Goal: Information Seeking & Learning: Learn about a topic

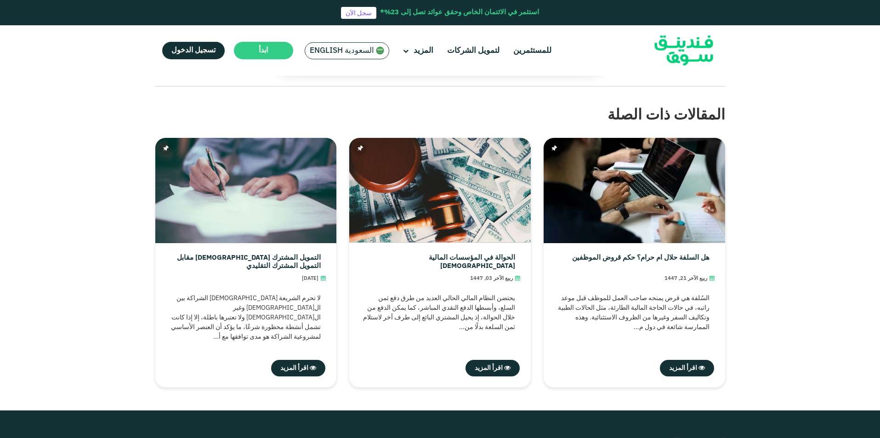
scroll to position [2825, 0]
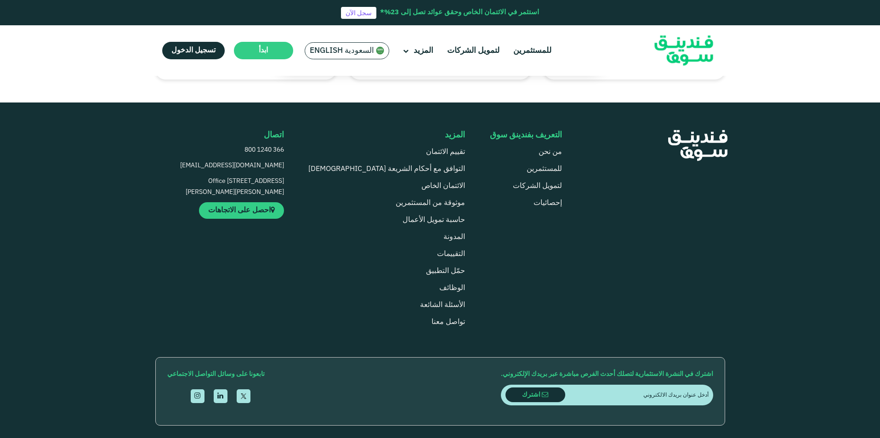
drag, startPoint x: 554, startPoint y: 397, endPoint x: 340, endPoint y: 395, distance: 214.2
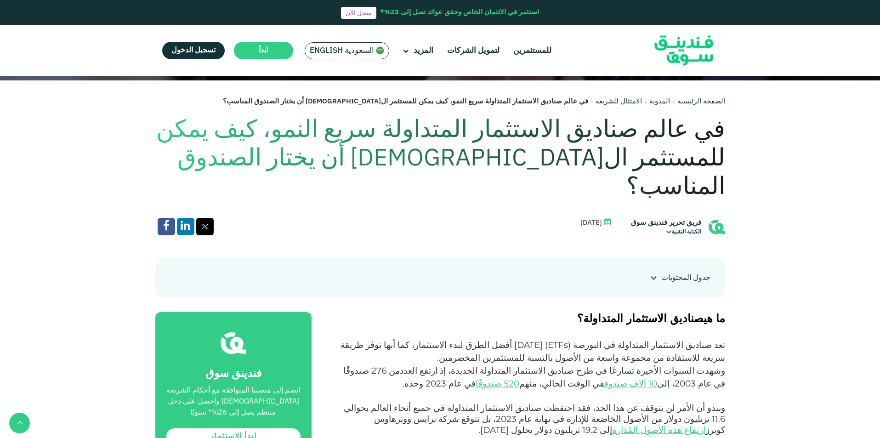
scroll to position [229, 0]
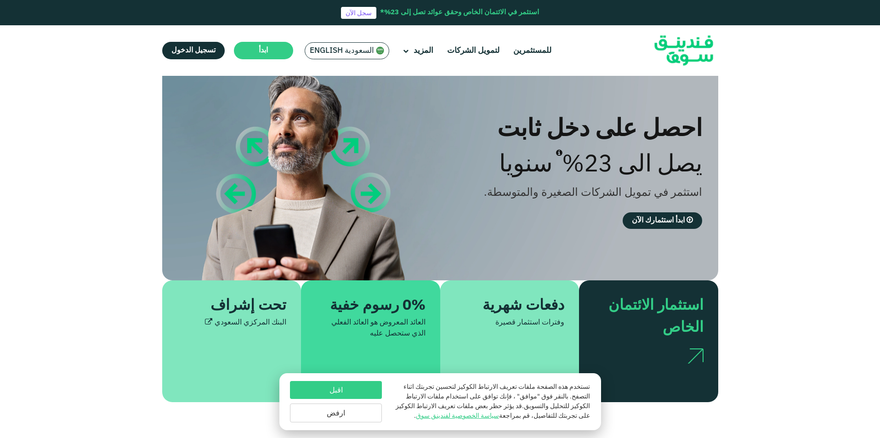
scroll to position [31, 0]
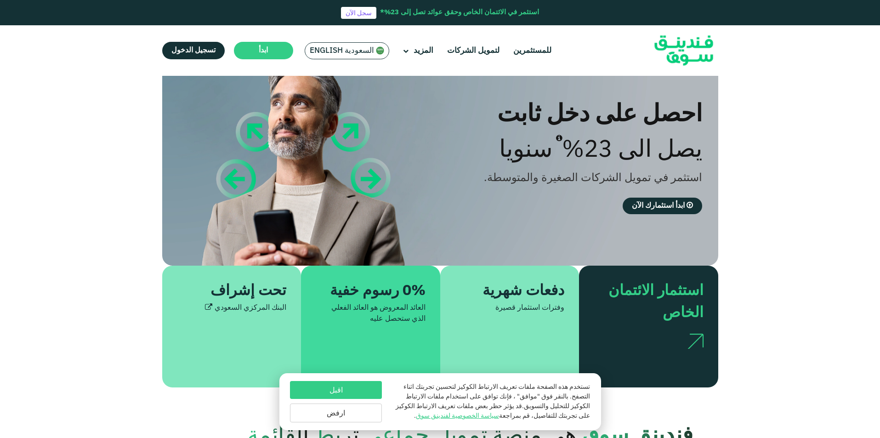
click at [370, 389] on button "اقبل" at bounding box center [336, 390] width 92 height 18
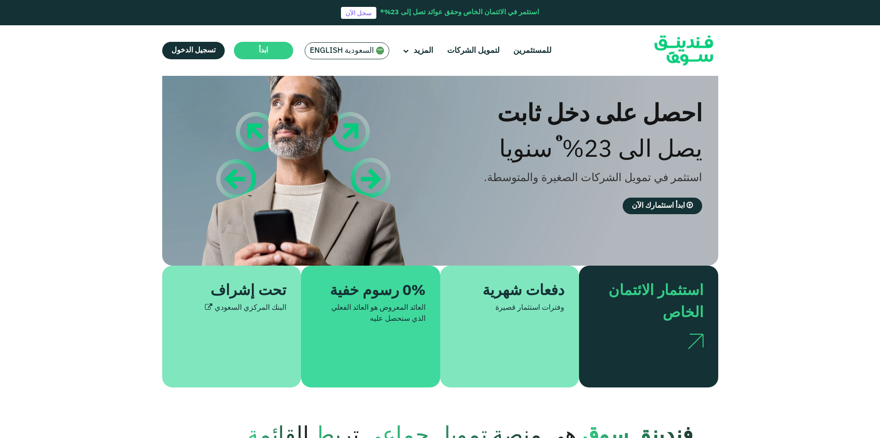
click at [378, 294] on div "0% رسوم خفية" at bounding box center [376, 291] width 99 height 22
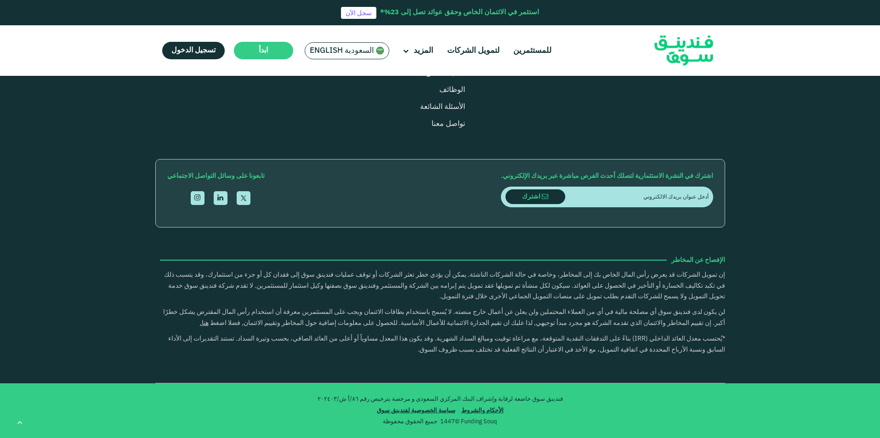
scroll to position [3166, 0]
drag, startPoint x: 359, startPoint y: 399, endPoint x: 320, endPoint y: 399, distance: 39.1
click at [320, 399] on p "فندينق سوق خاضعة لرقابة وإشراف البنك المركزي السعودي و مرخصة بترخيص رقم ٨٦/أ ش/…" at bounding box center [440, 399] width 556 height 9
copy p "٨٦/أ ش/٢٠٢٤٠٣"
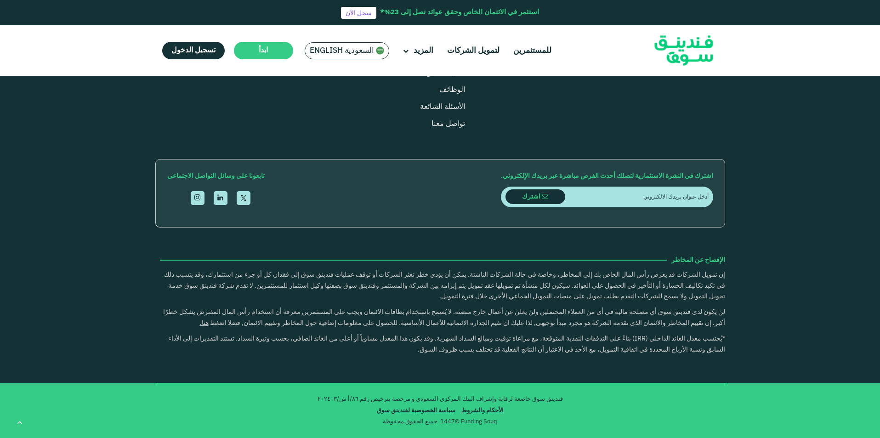
click at [646, 207] on input "email" at bounding box center [636, 197] width 143 height 21
type input "wo0ow.32@gmail.com"
click at [546, 202] on span "اشترك" at bounding box center [535, 197] width 26 height 10
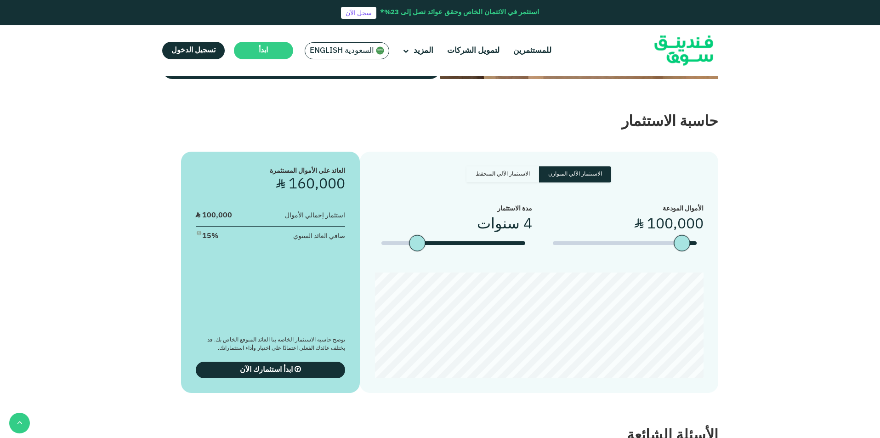
scroll to position [1716, 0]
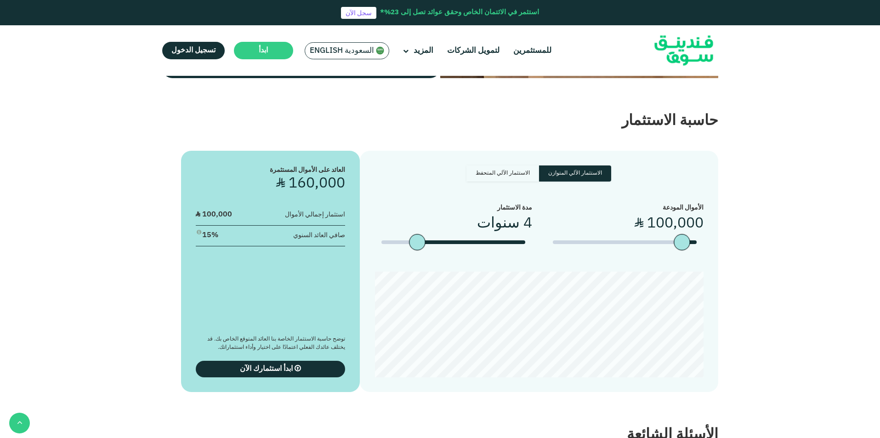
click at [513, 165] on label "الاستثمار الآلي المتحفظ" at bounding box center [503, 173] width 73 height 16
click at [605, 165] on input "الاستثمار الآلي المتحفظ" at bounding box center [608, 168] width 6 height 6
radio input "true"
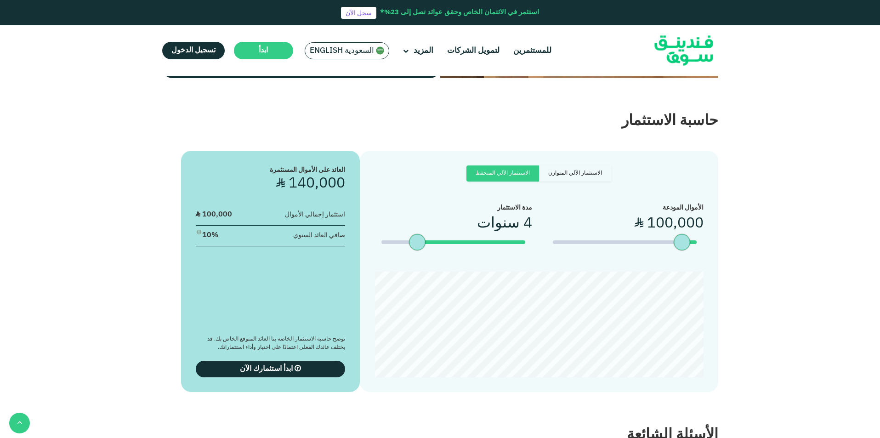
click at [582, 165] on label "الاستثمار الآلي المتوازن" at bounding box center [575, 173] width 72 height 16
click at [605, 165] on input "الاستثمار الآلي المتوازن" at bounding box center [608, 168] width 6 height 6
radio input "true"
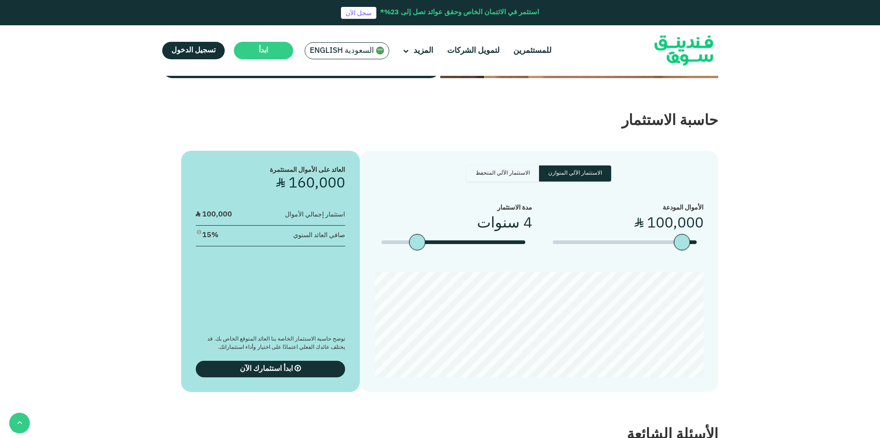
click at [524, 166] on label "الاستثمار الآلي المتحفظ" at bounding box center [503, 173] width 73 height 16
click at [605, 166] on input "الاستثمار الآلي المتحفظ" at bounding box center [608, 168] width 6 height 6
radio input "true"
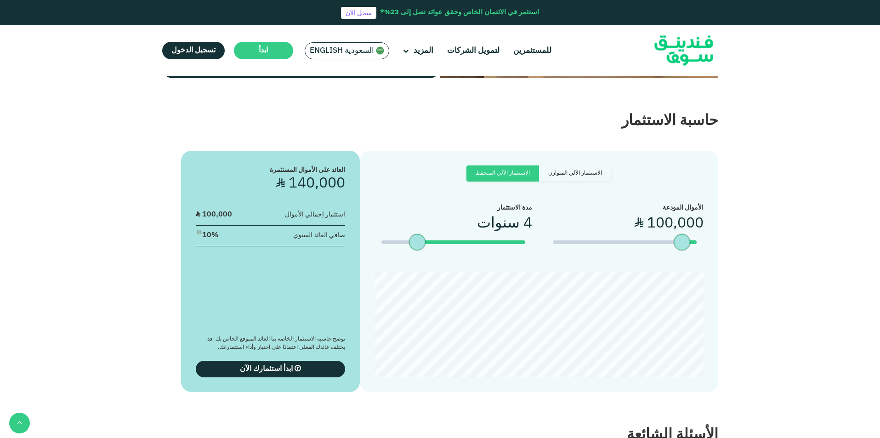
click at [598, 165] on label "الاستثمار الآلي المتوازن" at bounding box center [575, 173] width 72 height 16
click at [605, 165] on input "الاستثمار الآلي المتوازن" at bounding box center [608, 168] width 6 height 6
radio input "true"
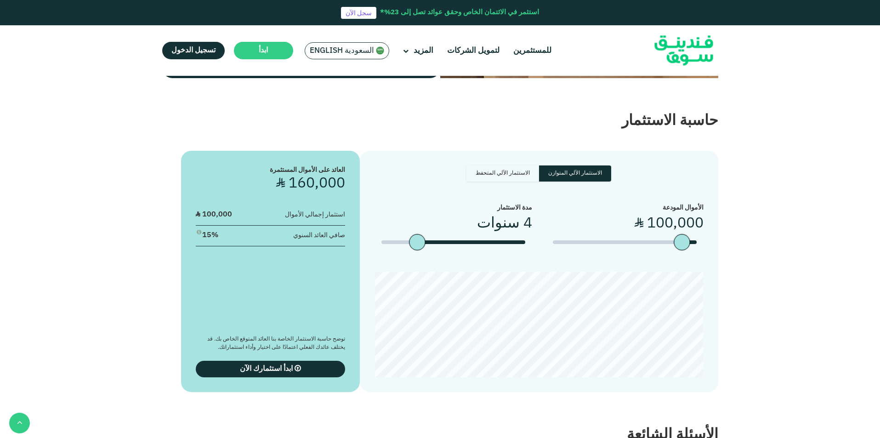
click at [661, 216] on span "100,000" at bounding box center [675, 223] width 57 height 14
click at [719, 198] on div "الاستثمار الآلي المتوازن الاستثمار الآلي المتحفظ الأموال المودعة ʢ 100,000 ʢ" at bounding box center [440, 271] width 570 height 241
type tc-range-slider "30000"
drag, startPoint x: 686, startPoint y: 231, endPoint x: 731, endPoint y: 237, distance: 45.4
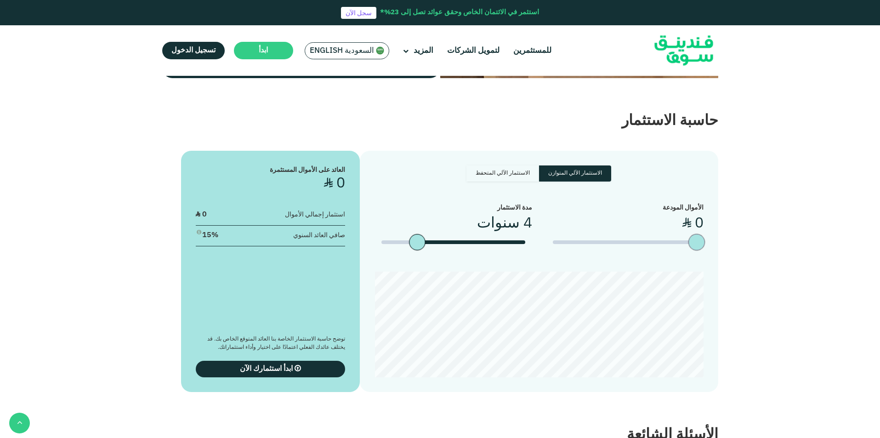
click at [731, 237] on section "الاستثمار الآلي المتوازن الاستثمار الآلي المتحفظ الأموال المودعة ʢ 0 ʢ" at bounding box center [440, 262] width 880 height 260
type tc-range-slider "10000"
click at [695, 238] on div "amount slider" at bounding box center [695, 242] width 16 height 16
type tc-range-slider "1"
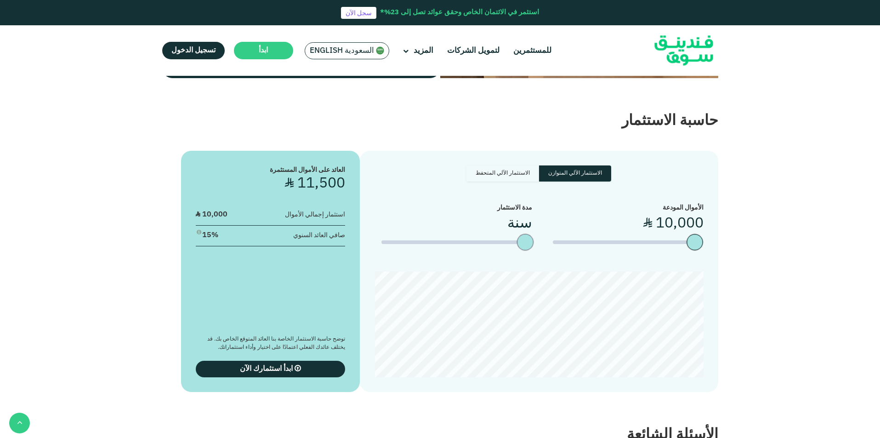
drag, startPoint x: 415, startPoint y: 229, endPoint x: 511, endPoint y: 226, distance: 96.1
click at [511, 226] on div "مدة الاستثمار سنة" at bounding box center [454, 230] width 158 height 55
click at [517, 165] on label "الاستثمار الآلي المتحفظ" at bounding box center [503, 173] width 73 height 16
click at [605, 165] on input "الاستثمار الآلي المتحفظ" at bounding box center [608, 168] width 6 height 6
radio input "true"
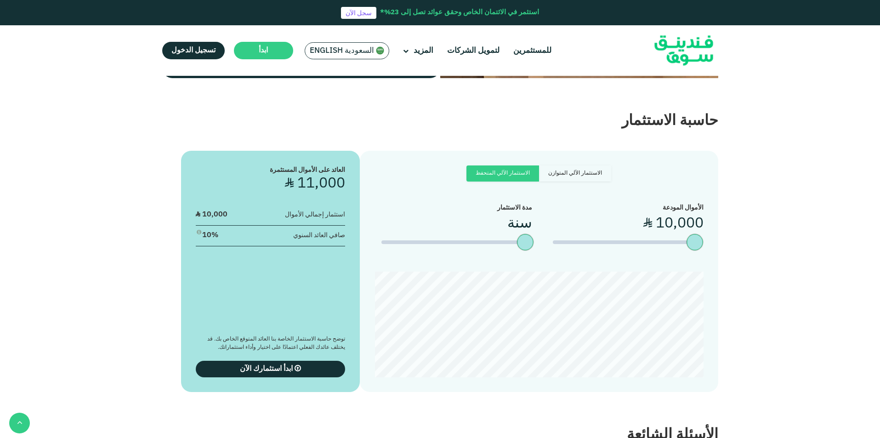
click at [575, 165] on label "الاستثمار الآلي المتوازن" at bounding box center [575, 173] width 72 height 16
click at [605, 165] on input "الاستثمار الآلي المتوازن" at bounding box center [608, 168] width 6 height 6
radio input "true"
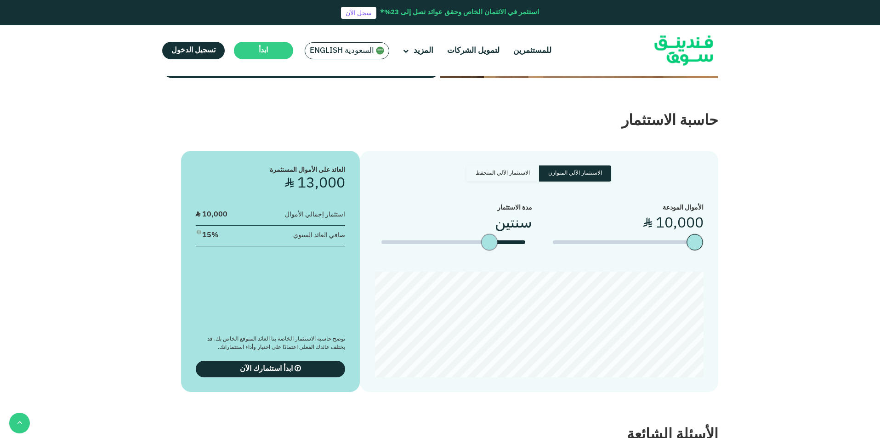
drag, startPoint x: 524, startPoint y: 231, endPoint x: 498, endPoint y: 231, distance: 26.2
click at [498, 234] on div "date slider" at bounding box center [498, 242] width 16 height 16
drag, startPoint x: 490, startPoint y: 231, endPoint x: 481, endPoint y: 233, distance: 8.9
click at [481, 234] on div "date slider" at bounding box center [489, 242] width 16 height 16
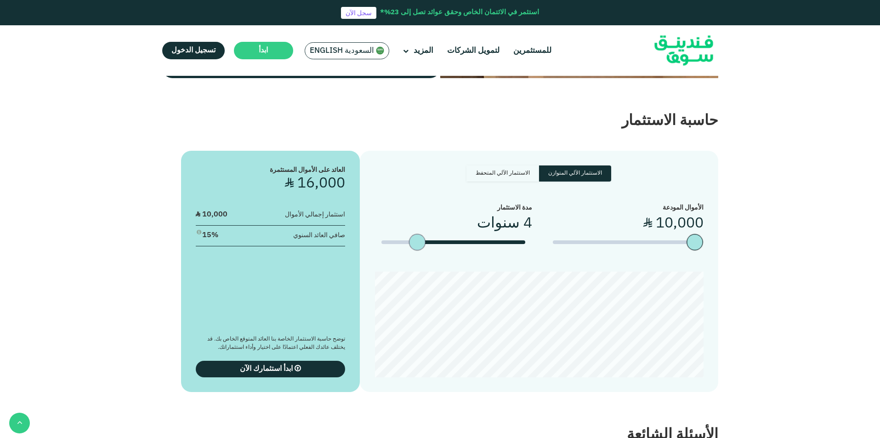
type tc-range-slider "5"
drag, startPoint x: 481, startPoint y: 233, endPoint x: 371, endPoint y: 229, distance: 109.9
click at [410, 234] on div "date slider" at bounding box center [418, 242] width 16 height 16
drag, startPoint x: 371, startPoint y: 229, endPoint x: 365, endPoint y: 230, distance: 6.6
click at [365, 230] on div "الاستثمار الآلي المتوازن الاستثمار الآلي المتحفظ الأموال المودعة ʢ 10,000" at bounding box center [539, 271] width 358 height 241
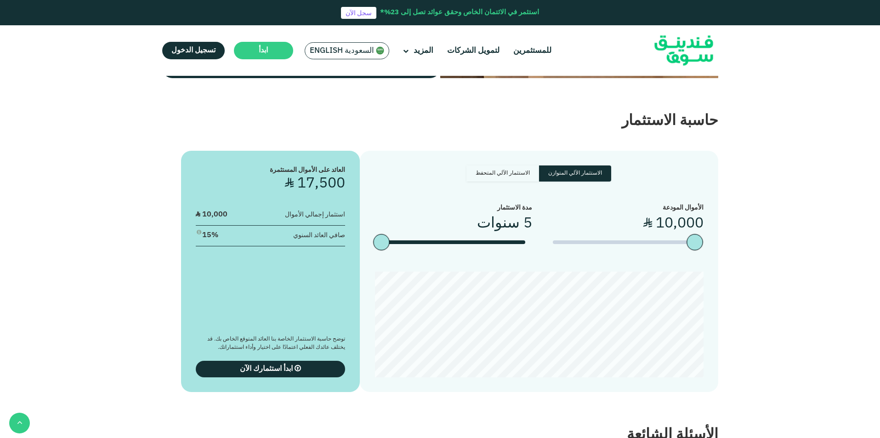
click at [509, 166] on label "الاستثمار الآلي المتحفظ" at bounding box center [503, 173] width 73 height 16
click at [605, 166] on input "الاستثمار الآلي المتحفظ" at bounding box center [608, 168] width 6 height 6
radio input "true"
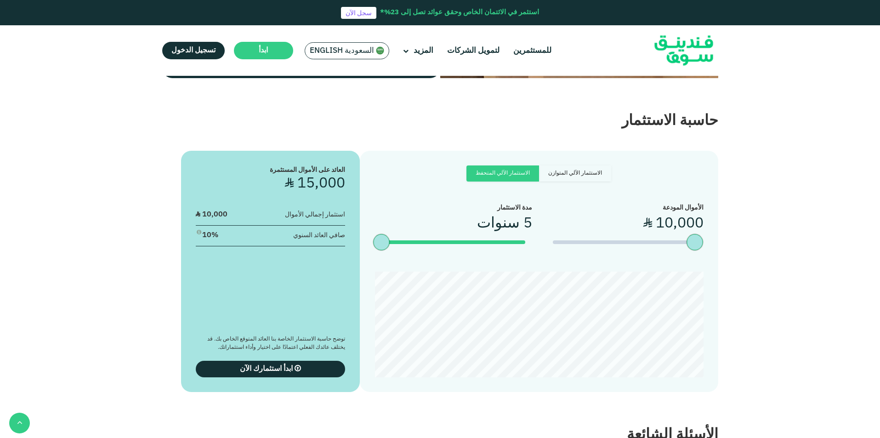
click at [576, 165] on label "الاستثمار الآلي المتوازن" at bounding box center [575, 173] width 72 height 16
click at [605, 165] on input "الاستثمار الآلي المتوازن" at bounding box center [608, 168] width 6 height 6
radio input "true"
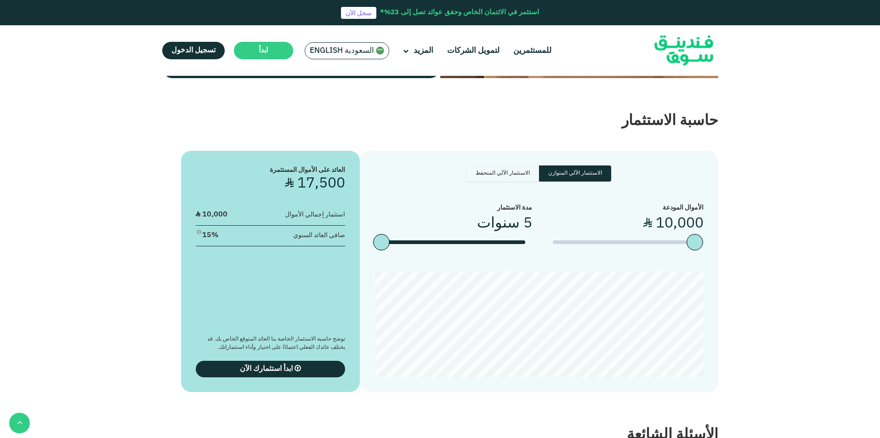
click at [505, 170] on label "الاستثمار الآلي المتحفظ" at bounding box center [503, 173] width 73 height 16
click at [605, 170] on input "الاستثمار الآلي المتحفظ" at bounding box center [608, 168] width 6 height 6
radio input "true"
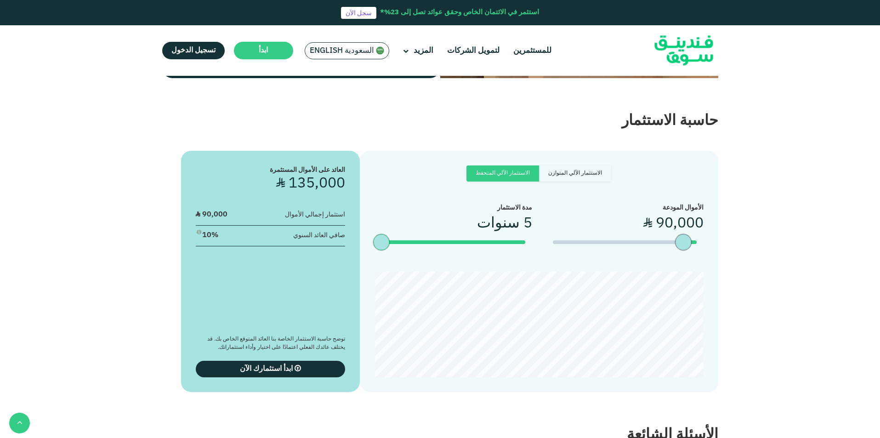
type tc-range-slider "110000"
drag, startPoint x: 693, startPoint y: 227, endPoint x: 680, endPoint y: 232, distance: 13.6
click at [680, 234] on div "amount slider" at bounding box center [681, 242] width 16 height 16
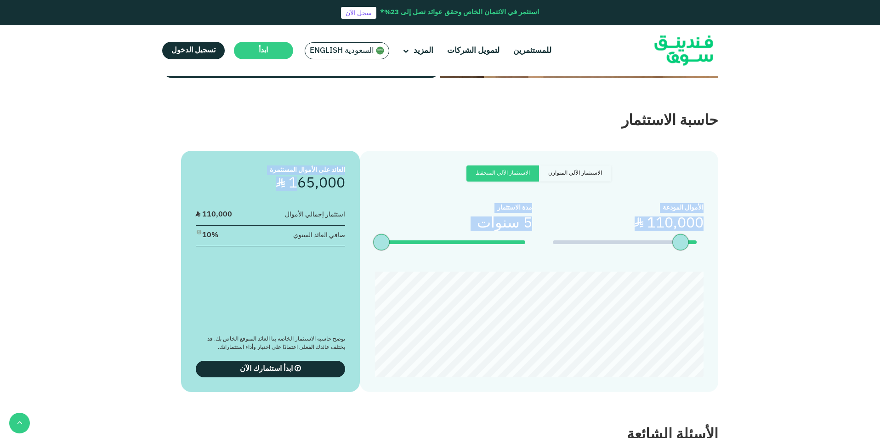
drag, startPoint x: 294, startPoint y: 177, endPoint x: 368, endPoint y: 177, distance: 74.5
click at [368, 177] on div "الاستثمار الآلي المتوازن الاستثمار الآلي المتحفظ الأموال المودعة ʢ 110,000 5 سن…" at bounding box center [440, 271] width 556 height 241
click at [812, 176] on section "الاستثمار الآلي المتوازن الاستثمار الآلي المتحفظ الأموال المودعة ʢ 110,000" at bounding box center [440, 262] width 880 height 260
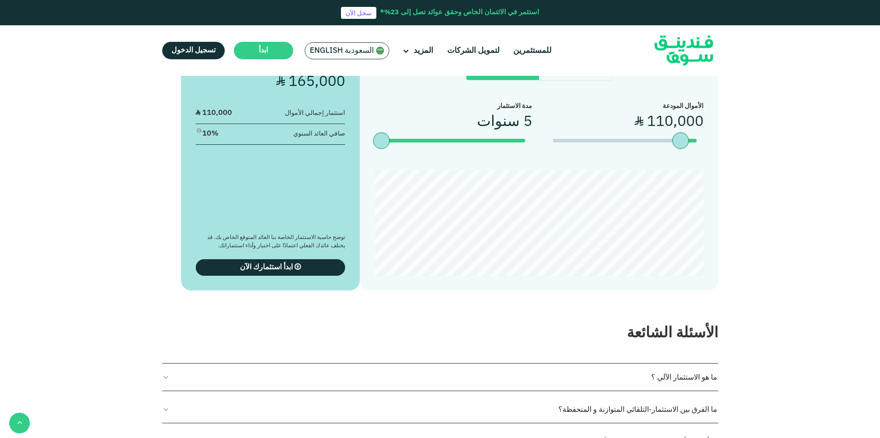
scroll to position [1869, 0]
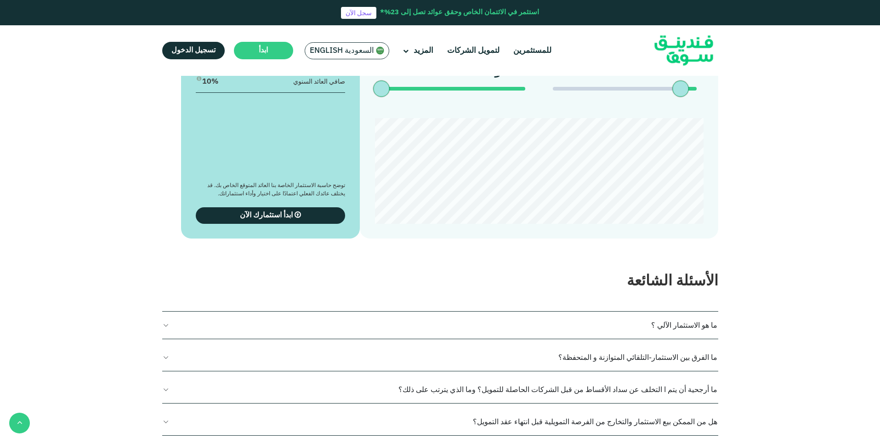
click at [169, 347] on button "ما الفرق بين الاستثمار-التلقائي المتوازنة و المتحفظة؟" at bounding box center [440, 357] width 556 height 27
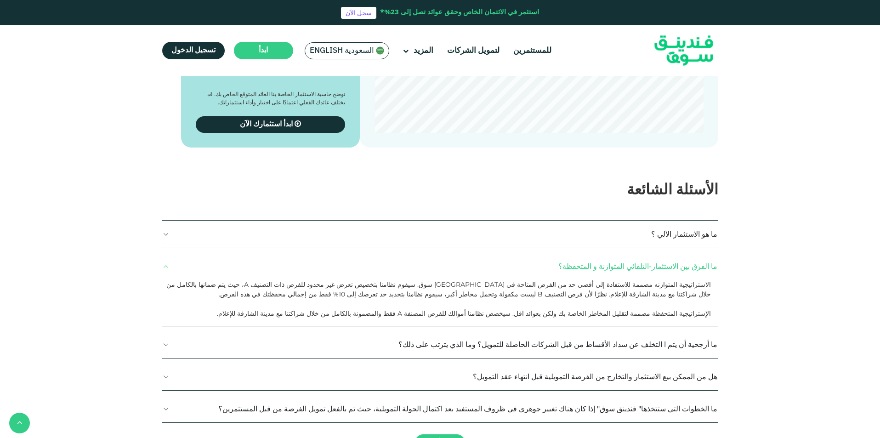
scroll to position [1961, 0]
drag, startPoint x: 246, startPoint y: 276, endPoint x: 259, endPoint y: 273, distance: 13.1
click at [259, 279] on p "الاستراتيجية المتوازنه مصممة للاستفادة إلى أقصى حد من الفرص المتاحة في فندينق س…" at bounding box center [437, 288] width 548 height 19
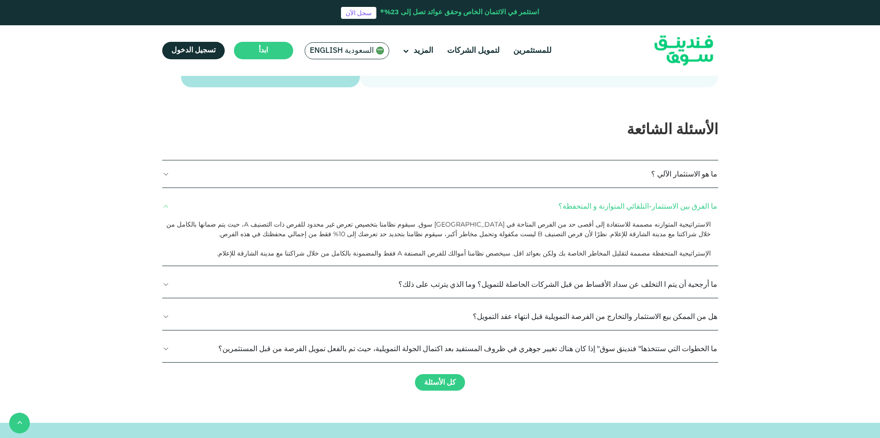
scroll to position [2022, 0]
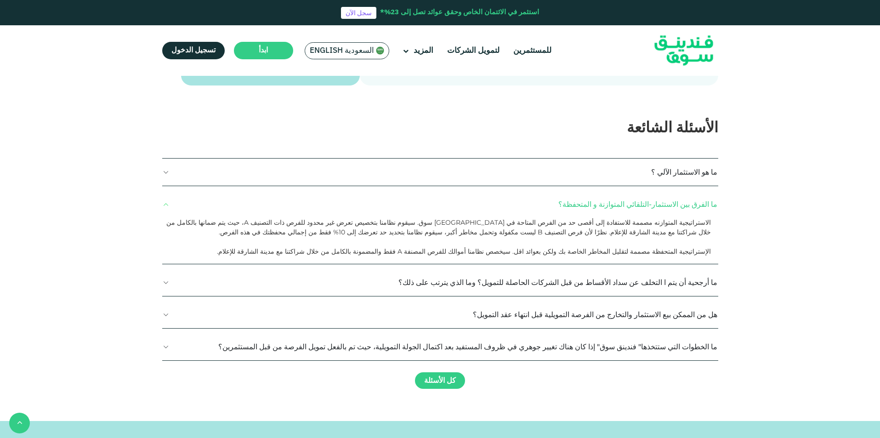
click at [437, 270] on button "ما أرجحية أن يتم ا التخلف عن سداد الأقساط من قبل الشركات الحاصلة للتمويل؟ وما ا…" at bounding box center [440, 282] width 556 height 27
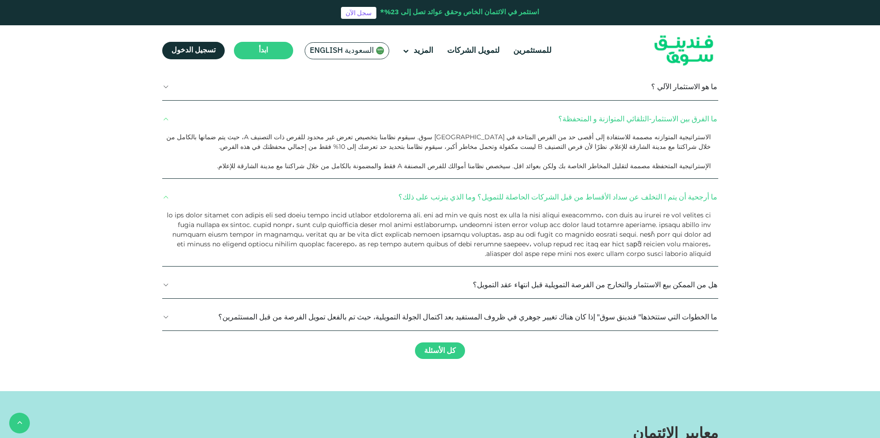
scroll to position [2114, 0]
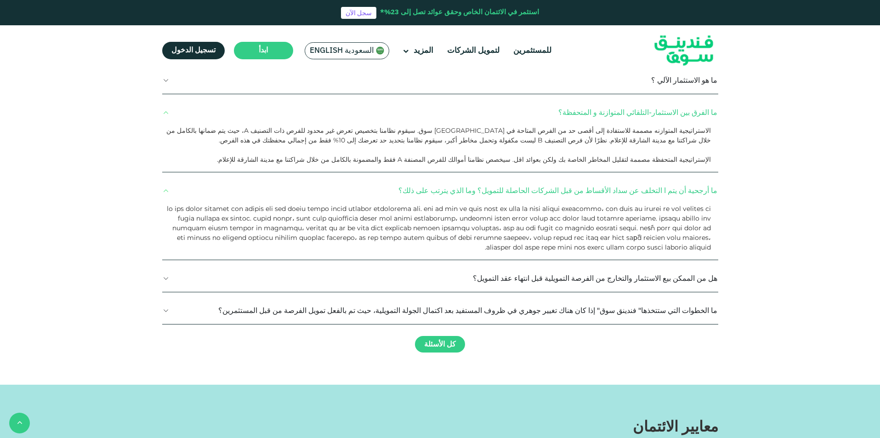
click at [639, 297] on button "ما الخطوات التي ستتخذها" فندينق سوق" إذا كان هناك تغيير جوهري في ظروف المستفيد …" at bounding box center [440, 310] width 556 height 27
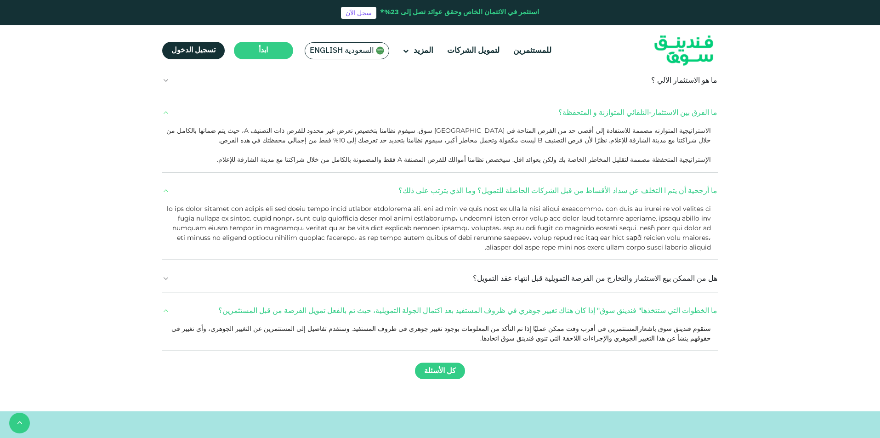
click at [631, 265] on button "هل من الممكن بيع الاستثمار والتخارج من الفرصة التمويلية قبل انتهاء عقد التمويل؟" at bounding box center [440, 278] width 556 height 27
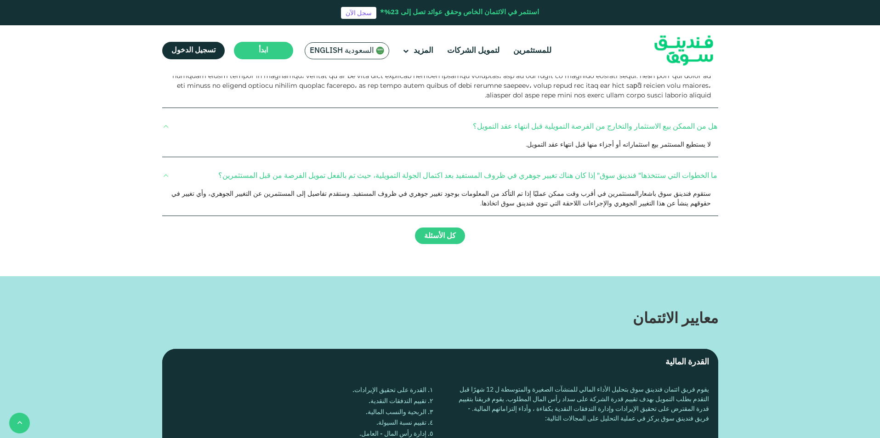
scroll to position [2267, 0]
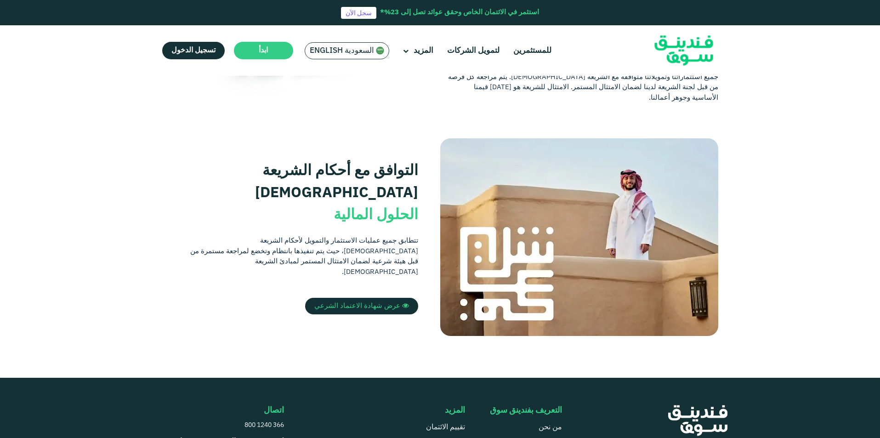
scroll to position [153, 0]
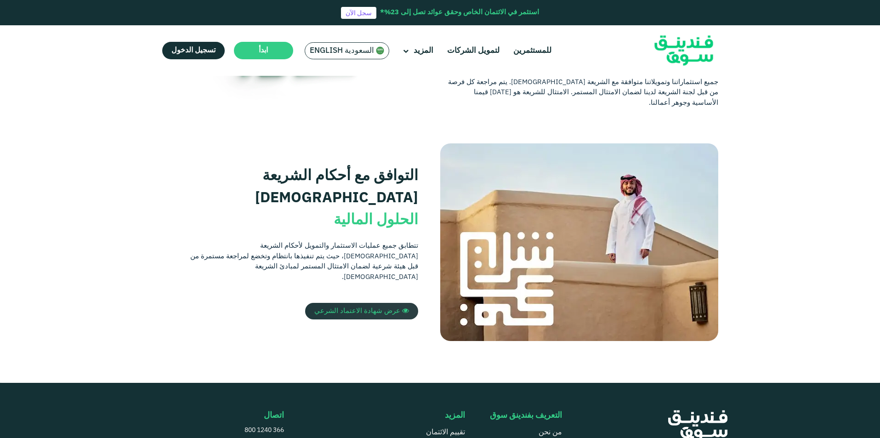
click at [362, 308] on span "عرض شهادة الاعتماد الشرعي" at bounding box center [357, 311] width 86 height 6
